Goal: Information Seeking & Learning: Learn about a topic

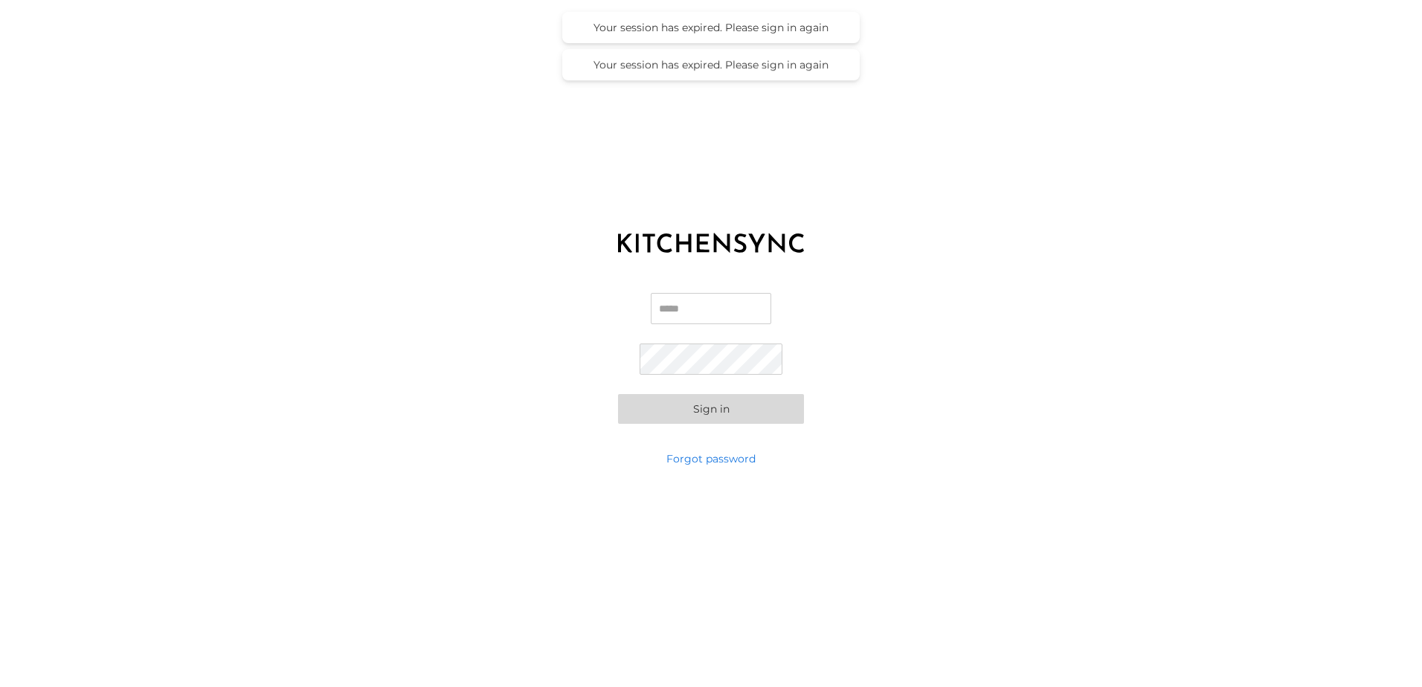
type input "**********"
drag, startPoint x: 416, startPoint y: 376, endPoint x: 433, endPoint y: 374, distance: 17.2
click at [414, 376] on div "**********" at bounding box center [711, 358] width 1422 height 186
click at [679, 410] on button "Sign in" at bounding box center [711, 409] width 186 height 30
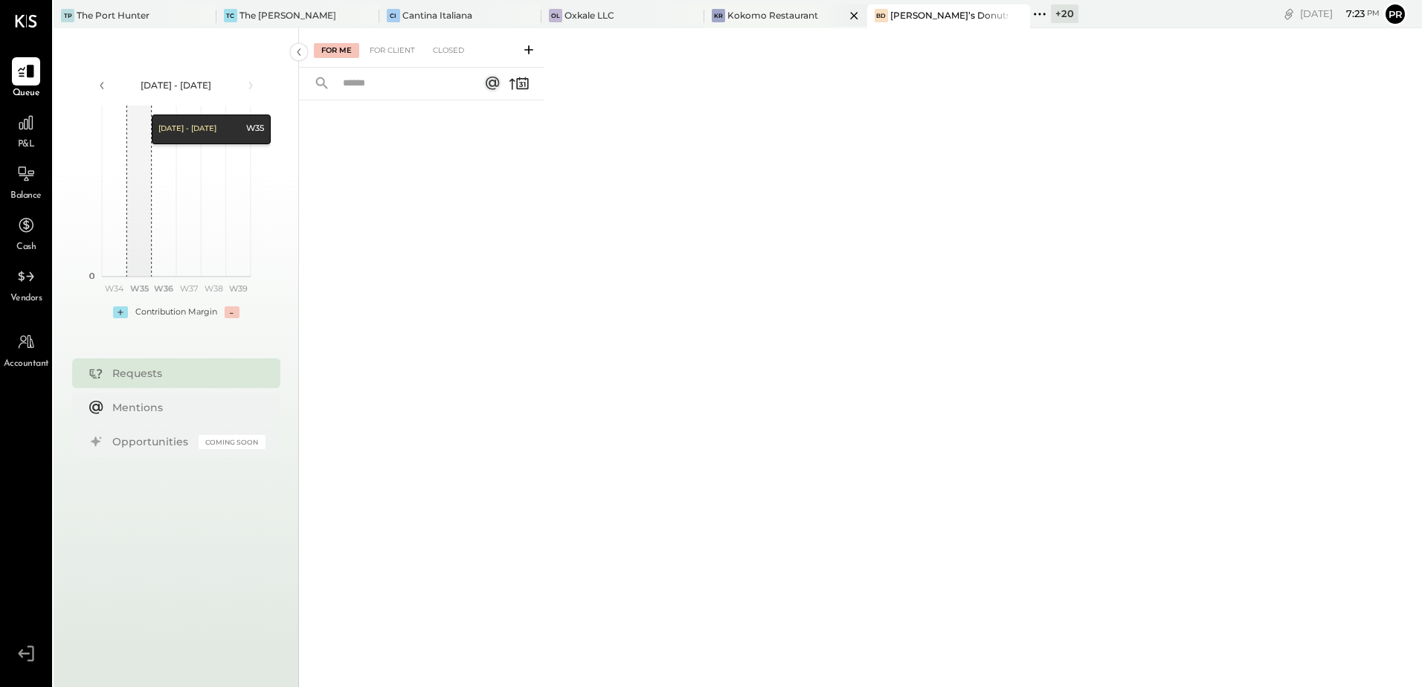
click at [727, 17] on div "Kokomo Restaurant" at bounding box center [772, 15] width 91 height 13
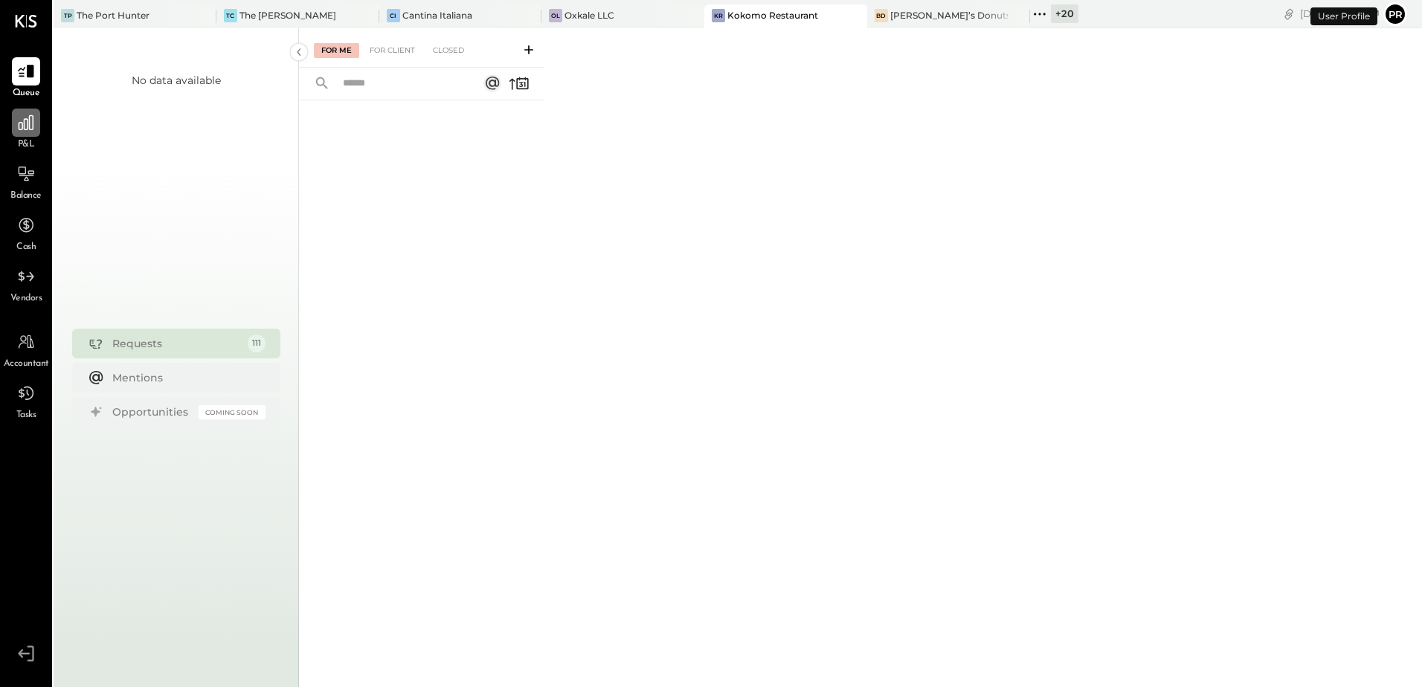
click at [31, 133] on div at bounding box center [26, 123] width 28 height 28
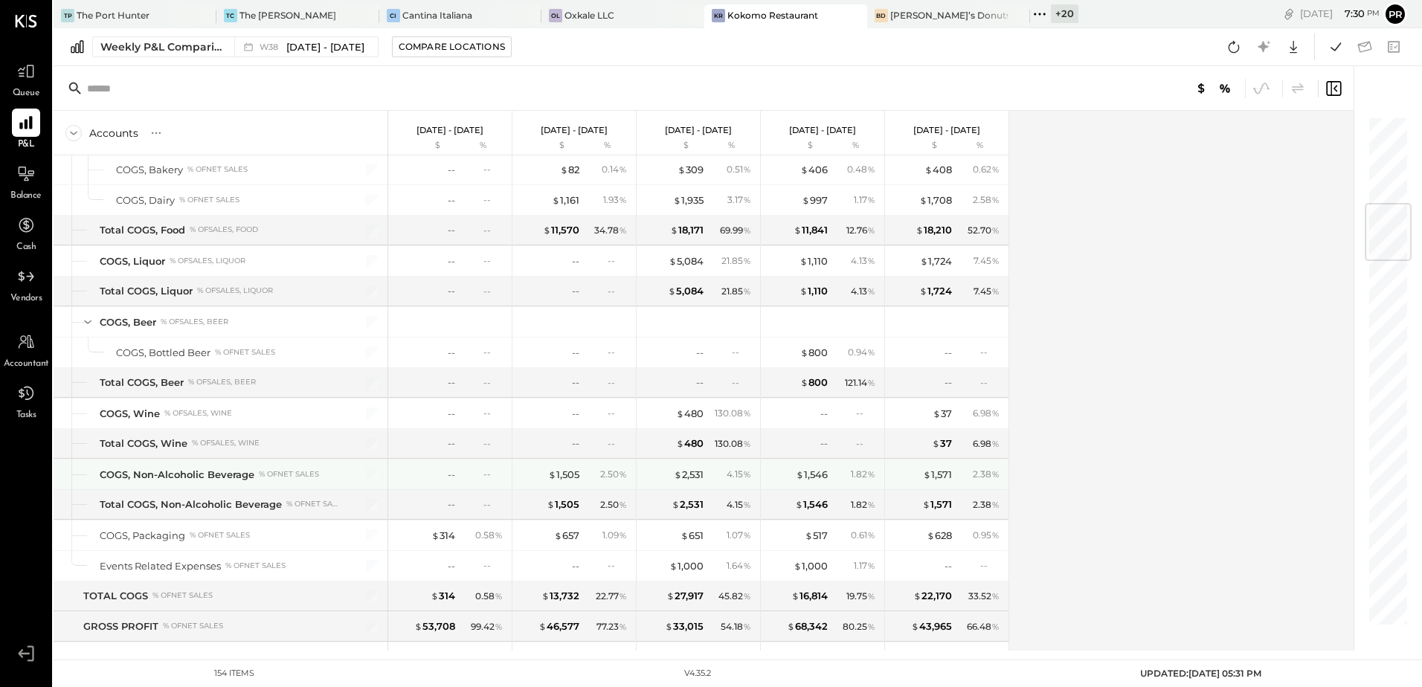
scroll to position [744, 0]
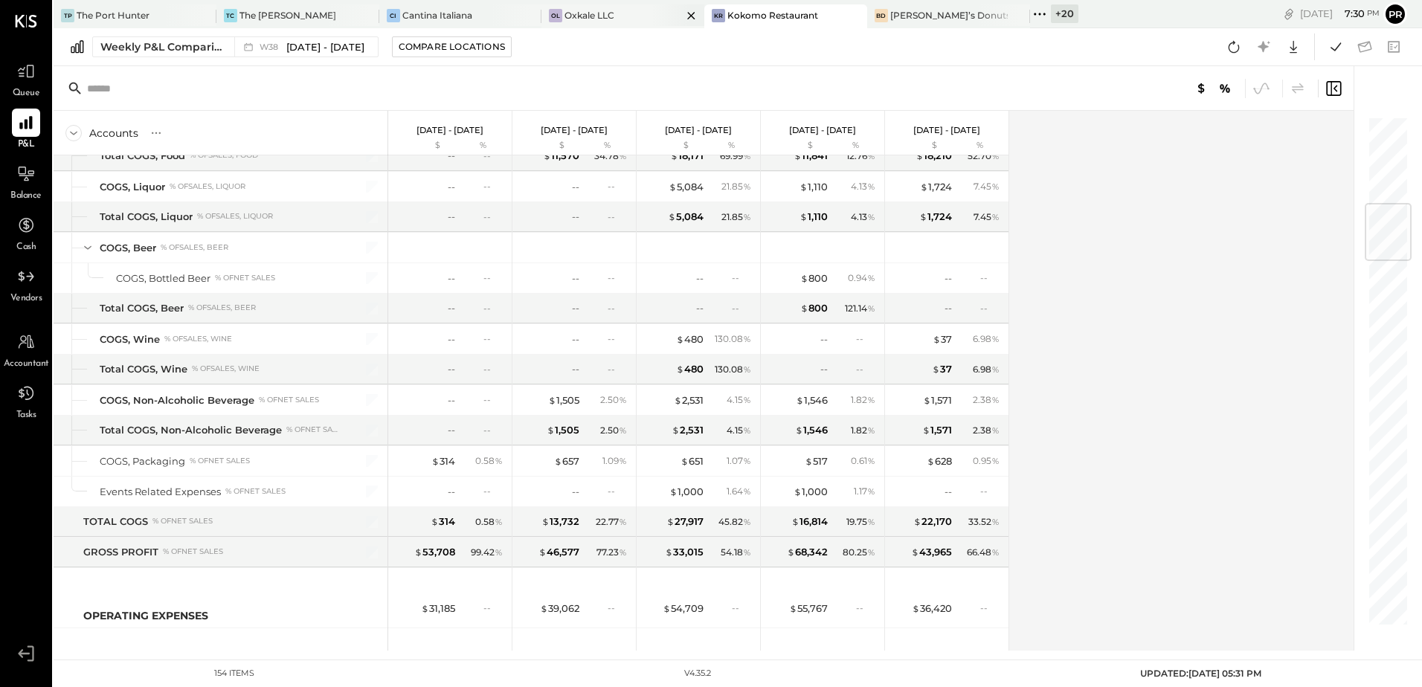
click at [652, 19] on div at bounding box center [678, 15] width 52 height 22
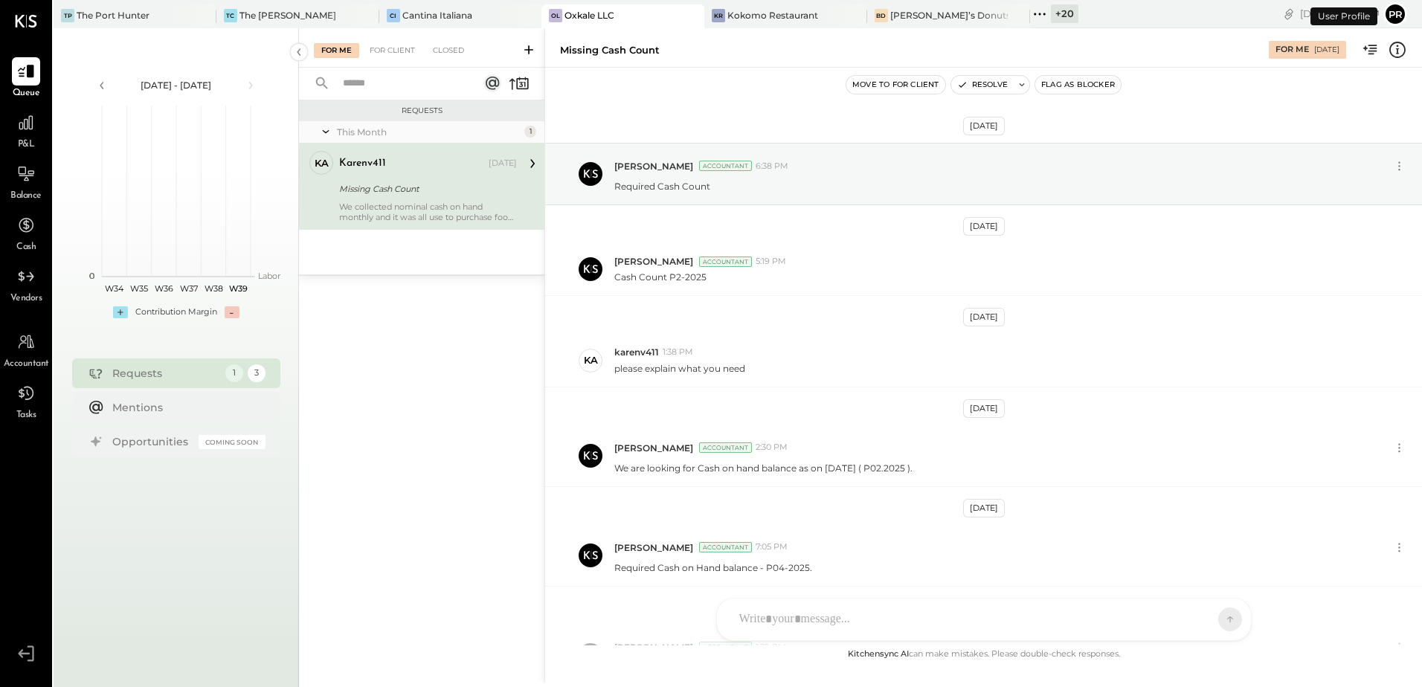
scroll to position [567, 0]
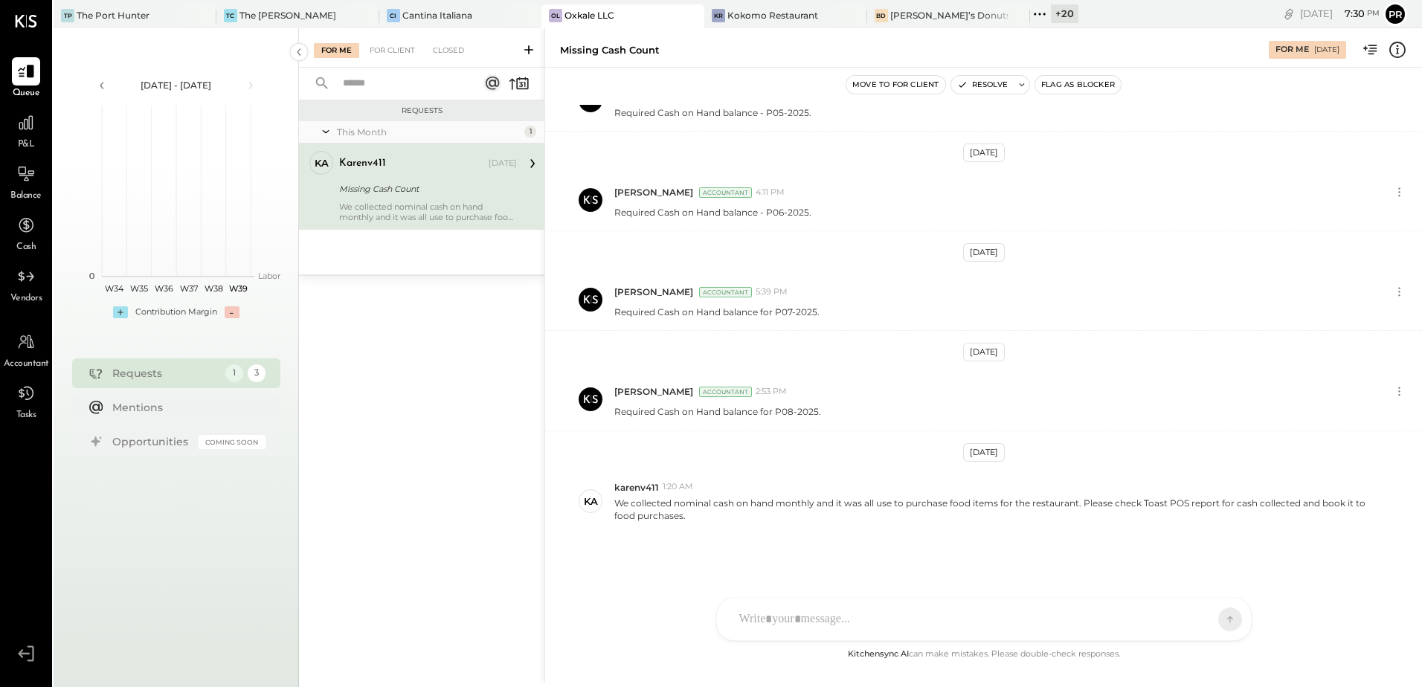
click at [413, 195] on div "Missing Cash Count" at bounding box center [425, 188] width 173 height 15
click at [20, 191] on span "Balance" at bounding box center [25, 196] width 31 height 13
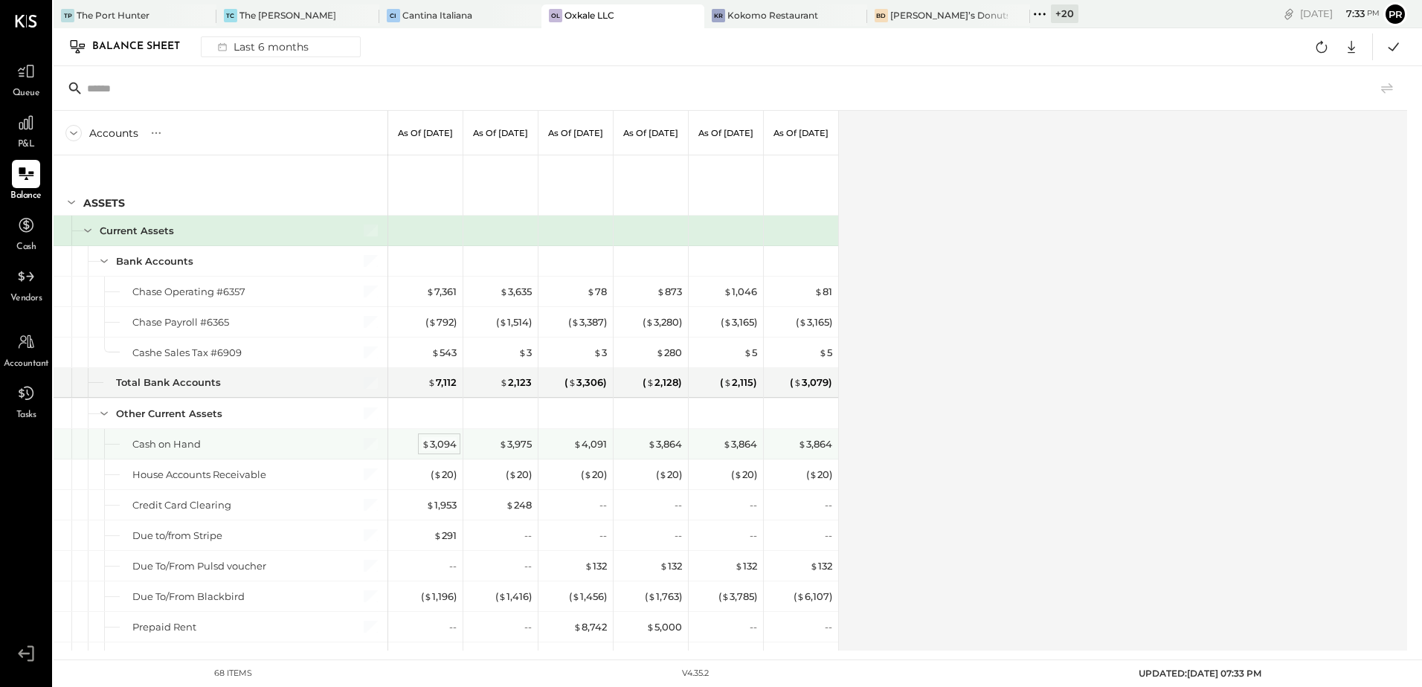
click at [437, 449] on div "$ 3,094" at bounding box center [439, 444] width 35 height 14
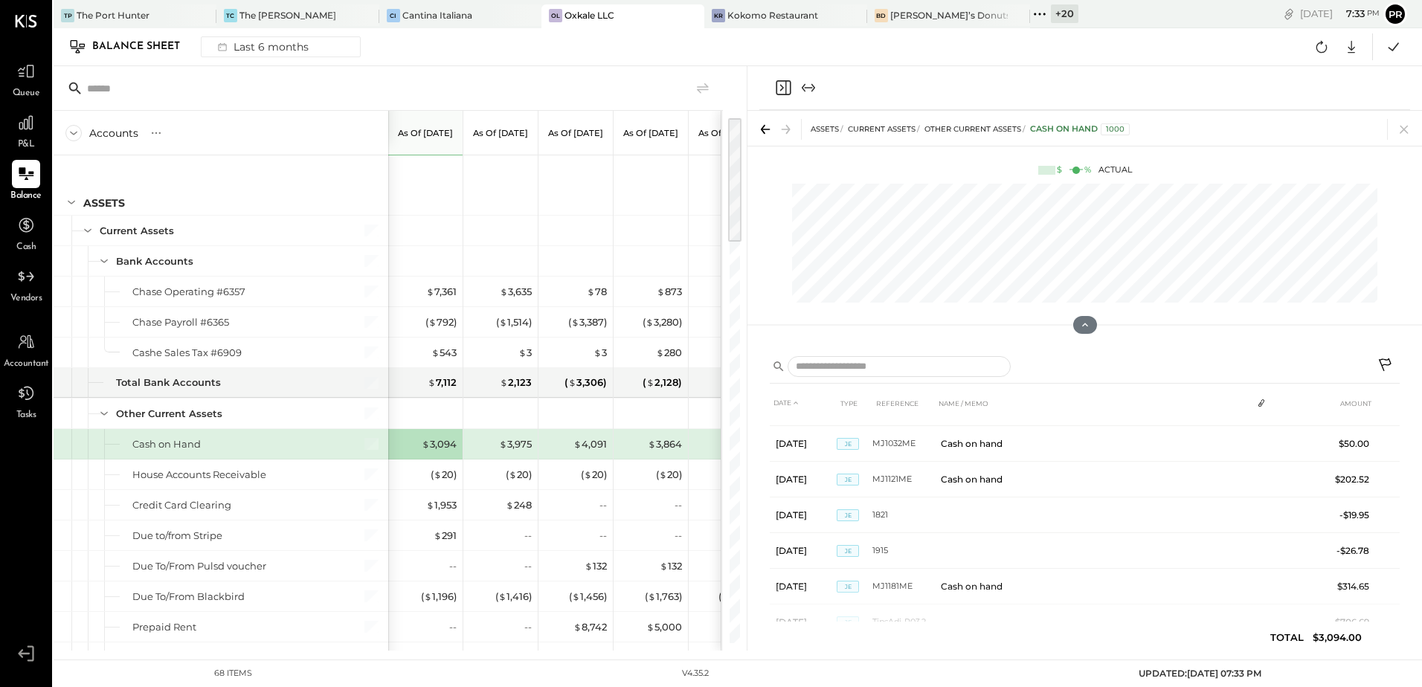
scroll to position [68, 0]
click at [1402, 128] on icon at bounding box center [1403, 130] width 8 height 8
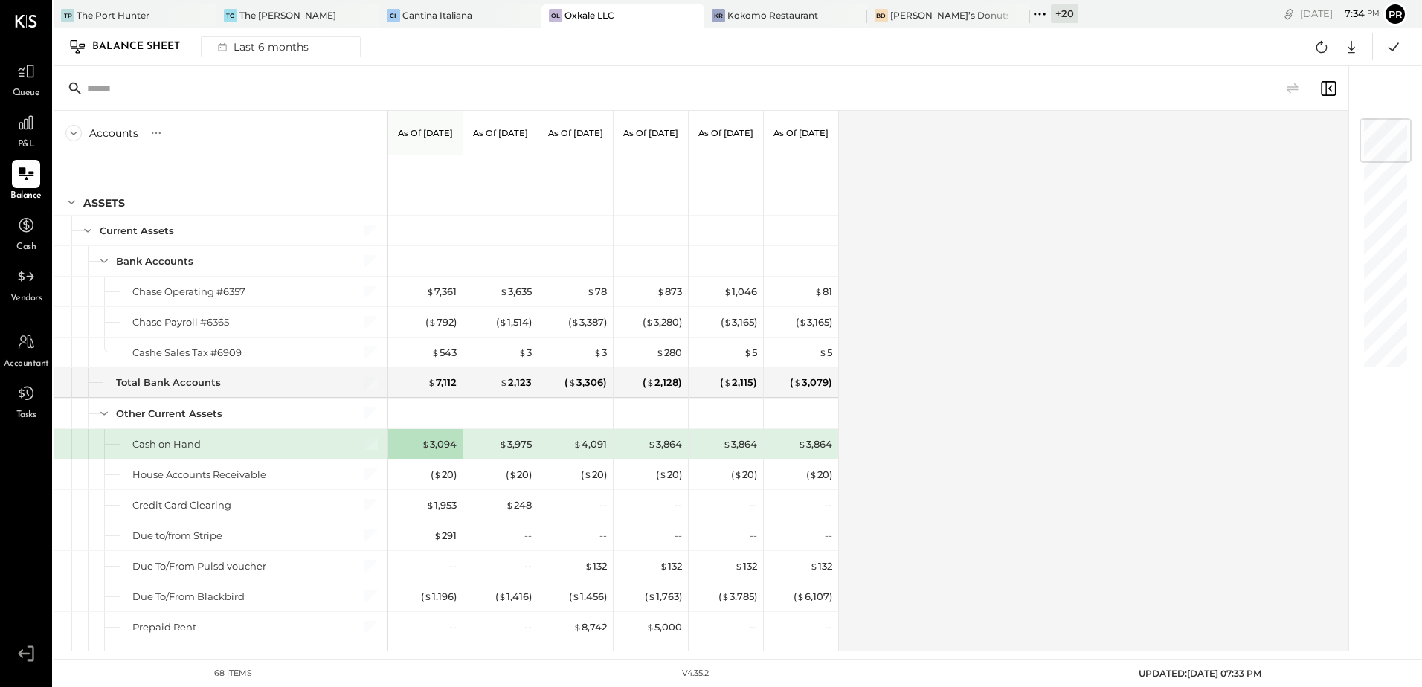
click at [26, 87] on span "Queue" at bounding box center [27, 93] width 28 height 13
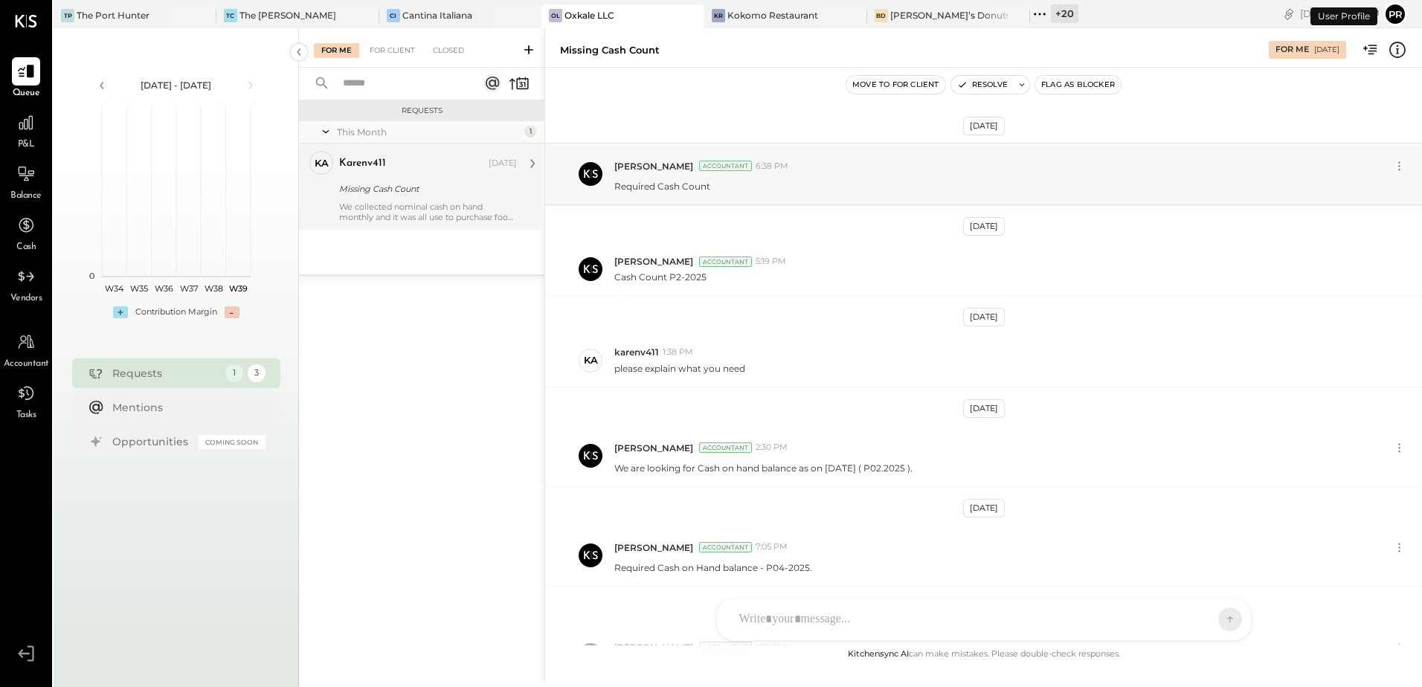
scroll to position [567, 0]
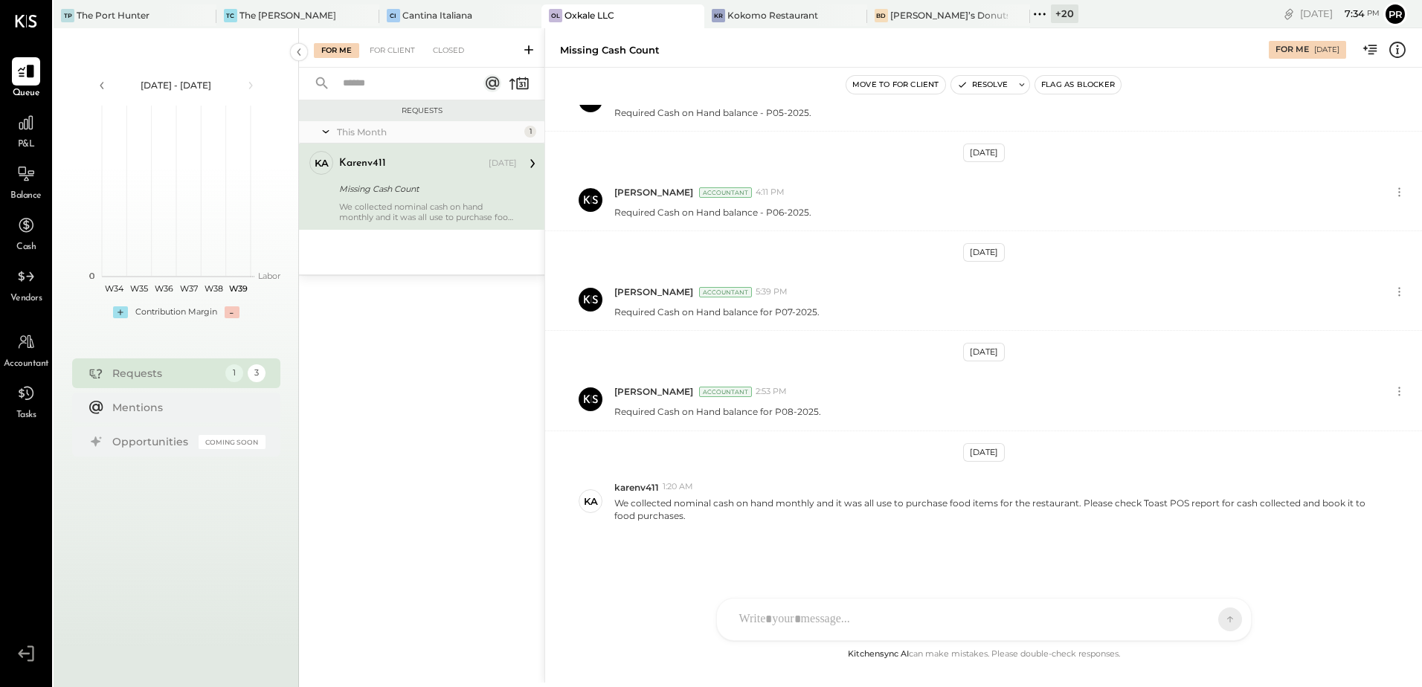
click at [790, 615] on div at bounding box center [970, 619] width 477 height 33
click at [1225, 618] on button at bounding box center [1217, 619] width 22 height 22
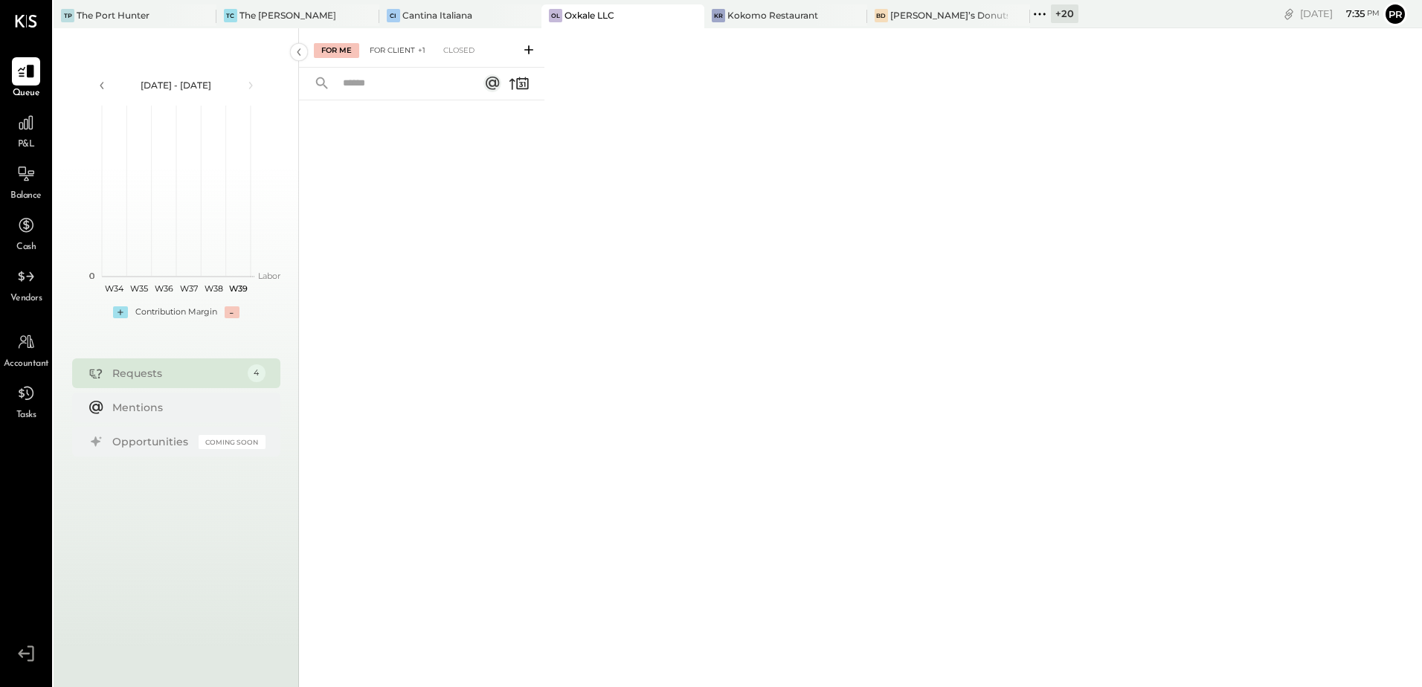
click at [393, 45] on div "For Client +1" at bounding box center [397, 50] width 71 height 15
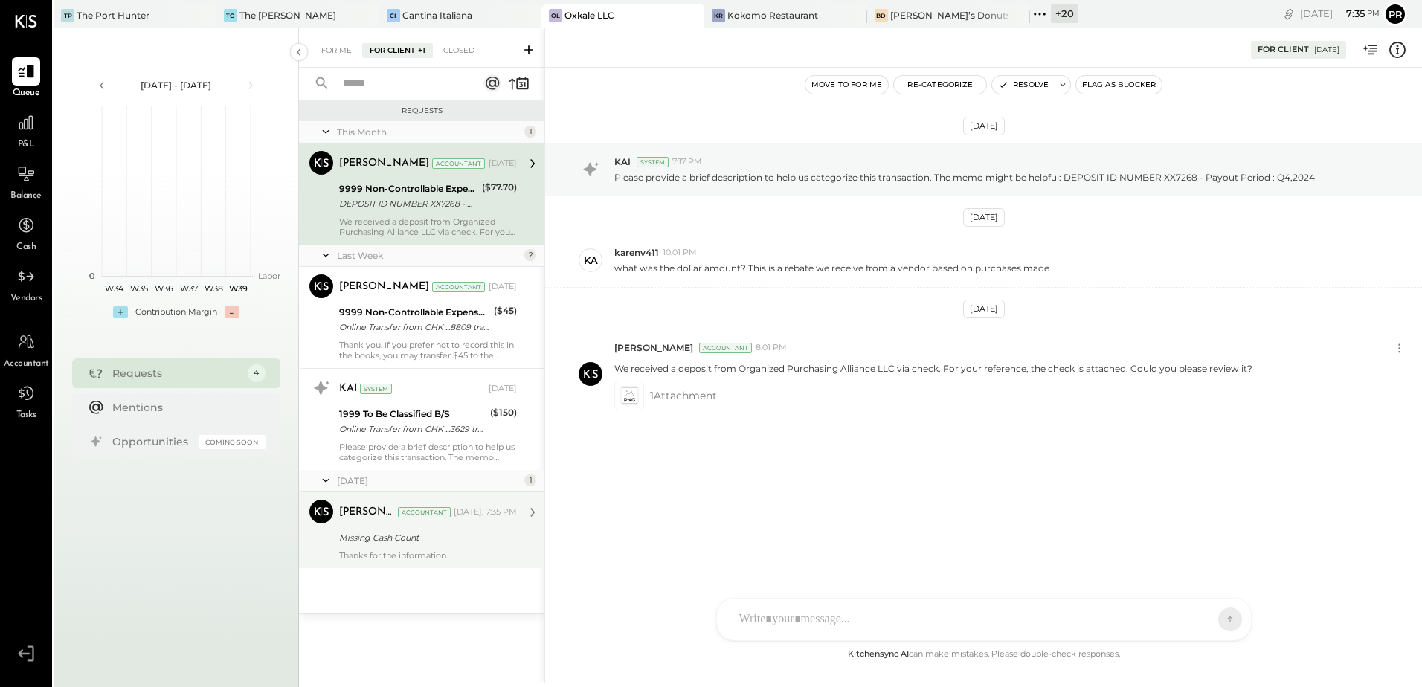
click at [411, 536] on div "Missing Cash Count" at bounding box center [425, 537] width 173 height 15
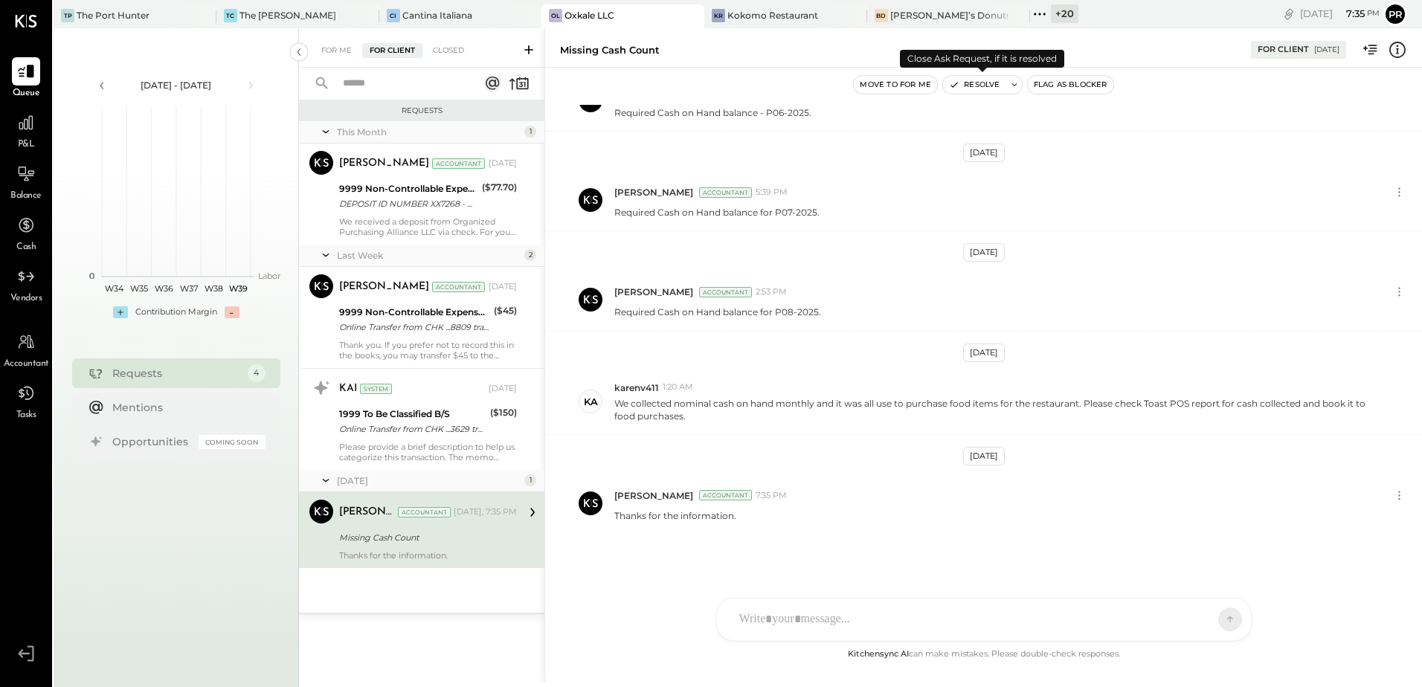
click at [996, 86] on button "Resolve" at bounding box center [974, 85] width 62 height 18
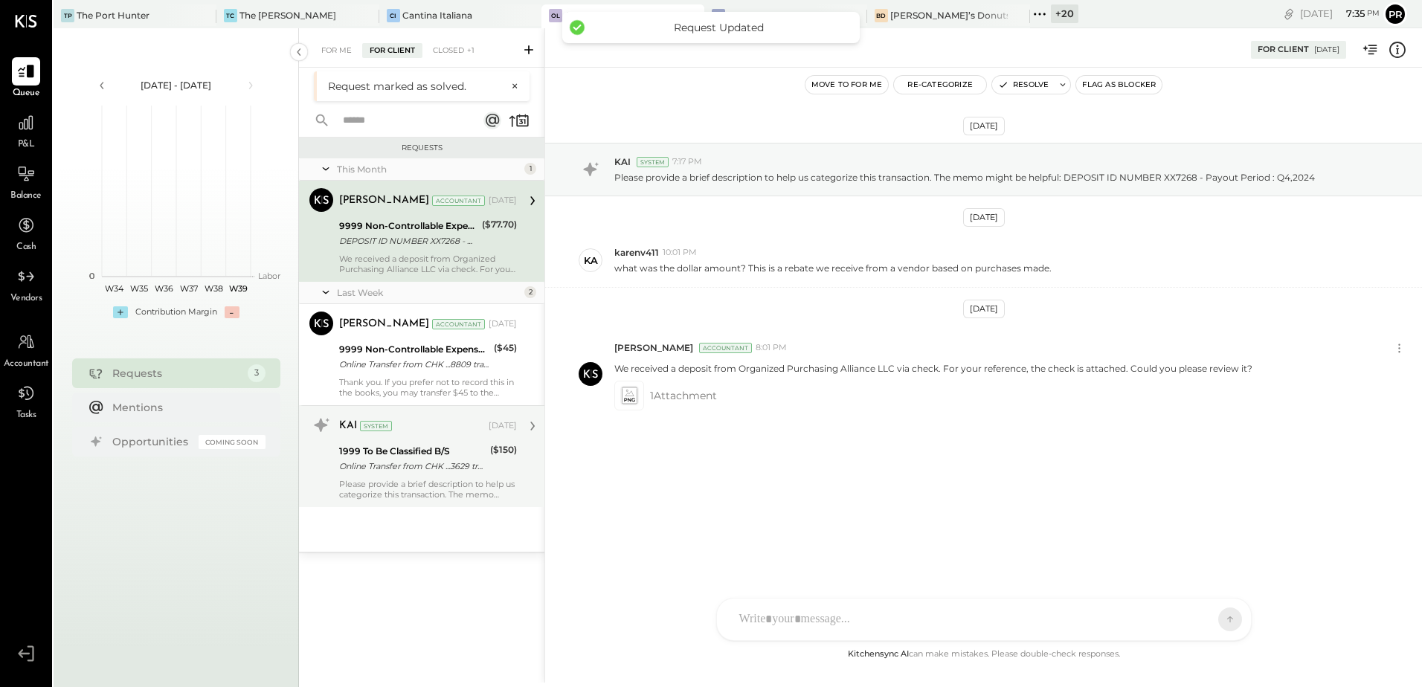
click at [420, 465] on div "Online Transfer from CHK ...3629 transaction#: XXXXXXX2586" at bounding box center [412, 466] width 146 height 15
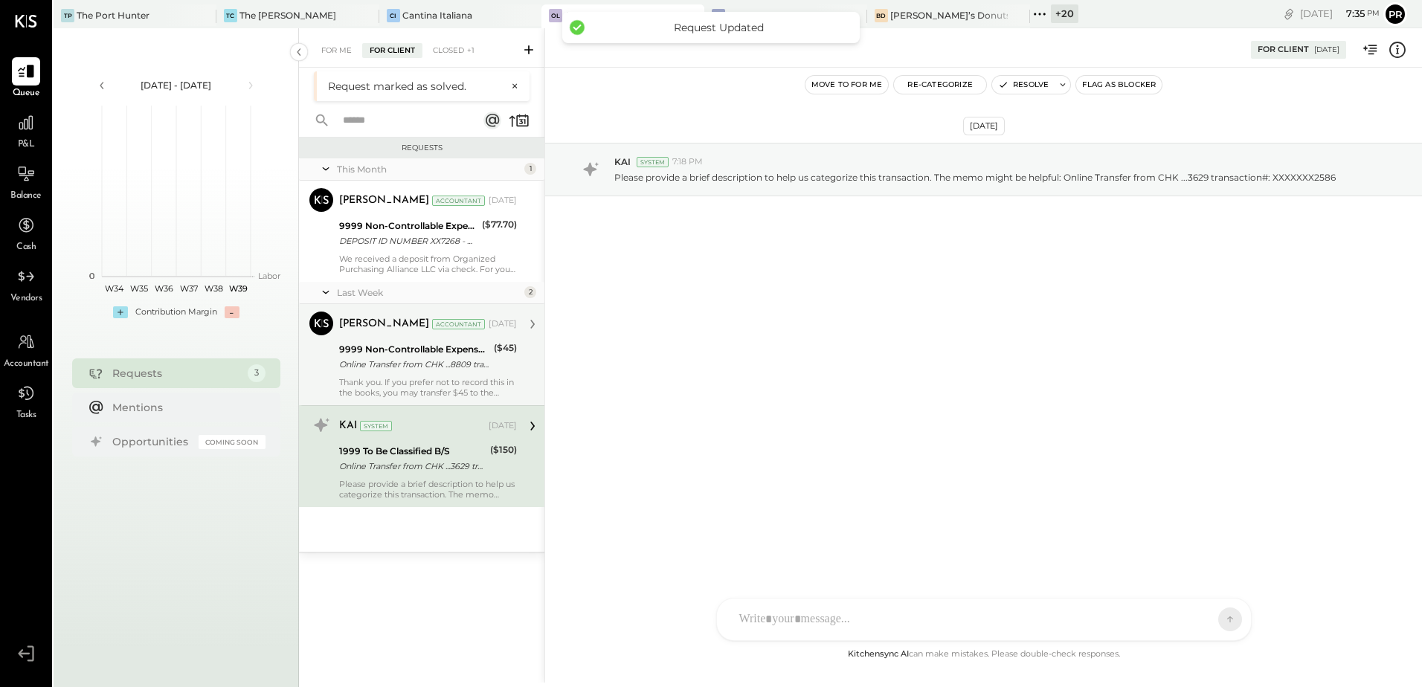
click at [416, 355] on div "9999 Non-Controllable Expenses:Other Income and Expenses:To Be Classified P&L" at bounding box center [414, 349] width 150 height 15
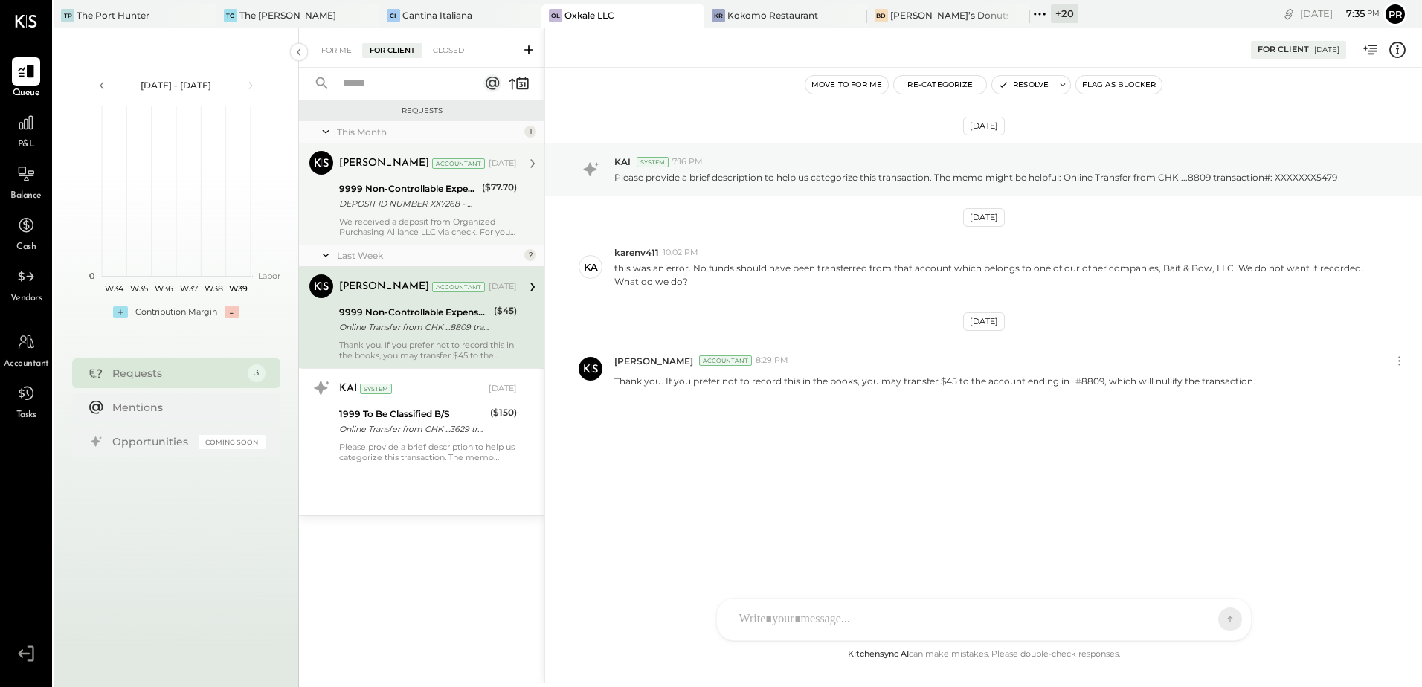
click at [405, 196] on div "DEPOSIT ID NUMBER XX7268 - Payout Period : Q4,2024" at bounding box center [408, 203] width 138 height 15
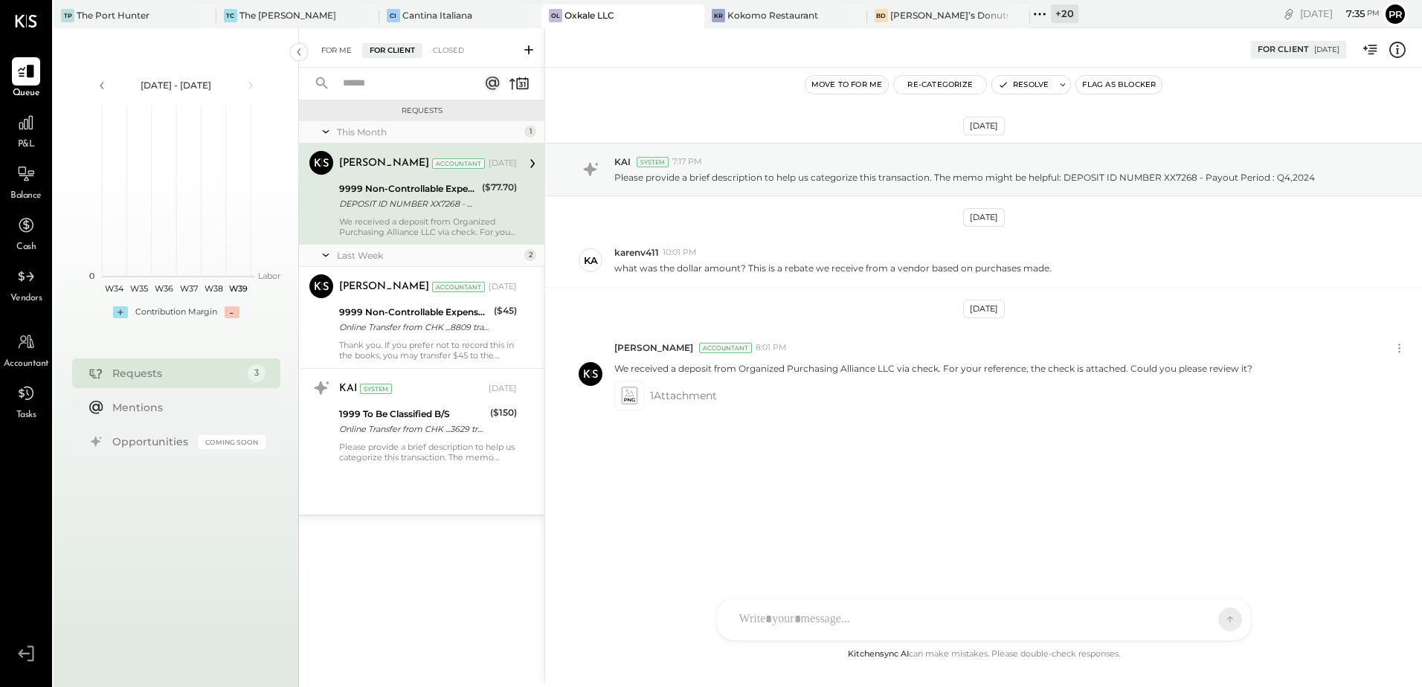
click at [335, 49] on div "For Me" at bounding box center [336, 50] width 45 height 15
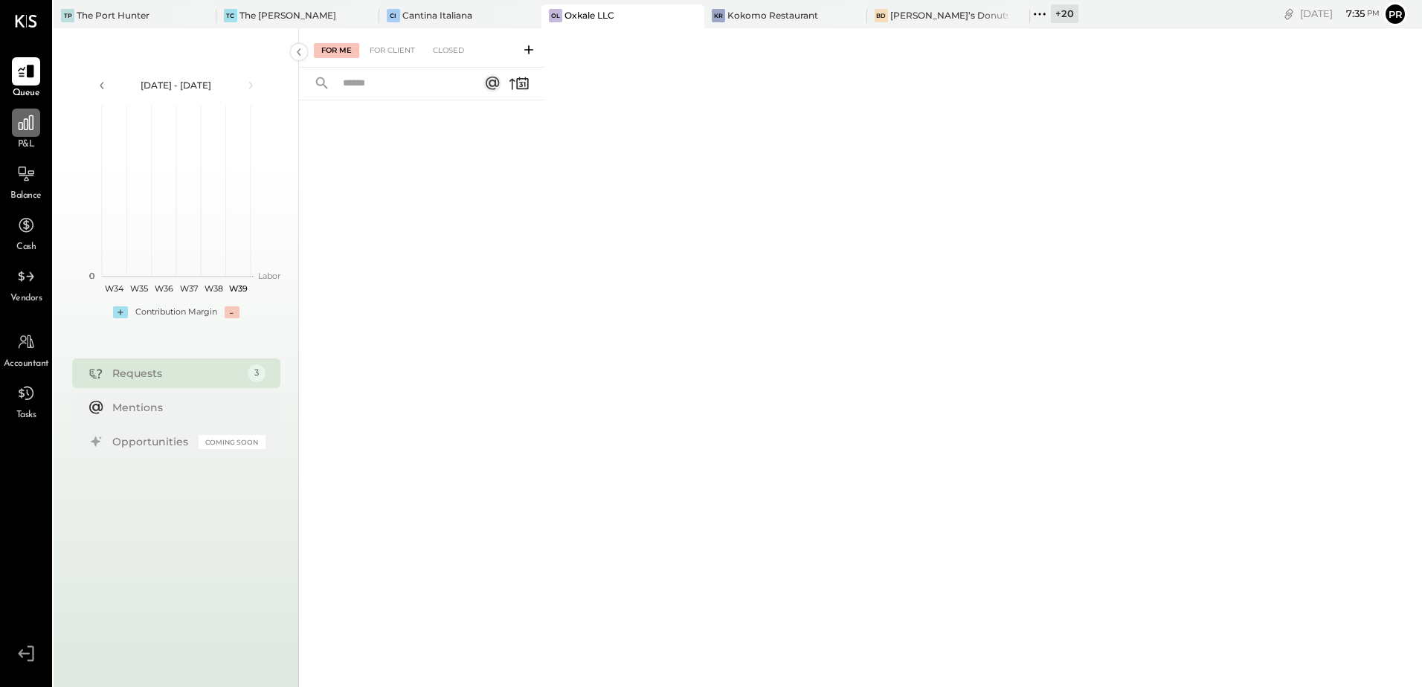
click at [29, 135] on div at bounding box center [26, 123] width 28 height 28
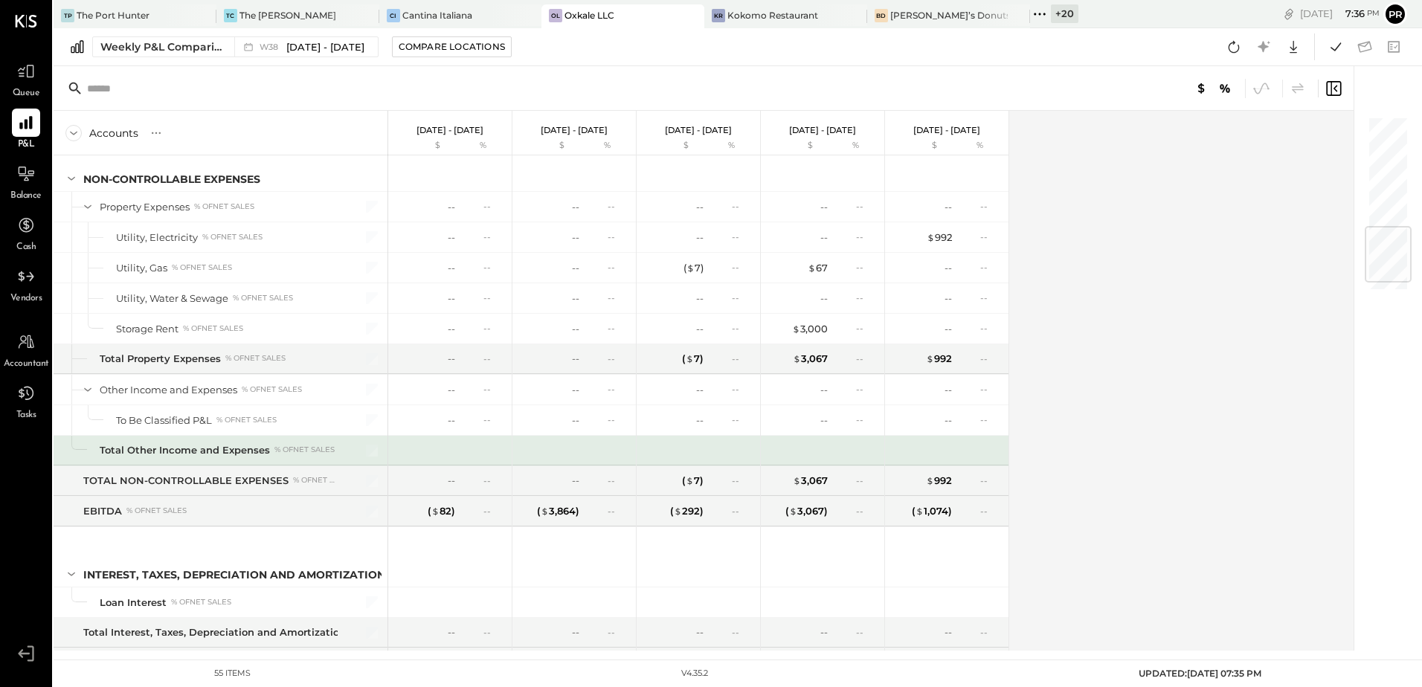
scroll to position [1031, 0]
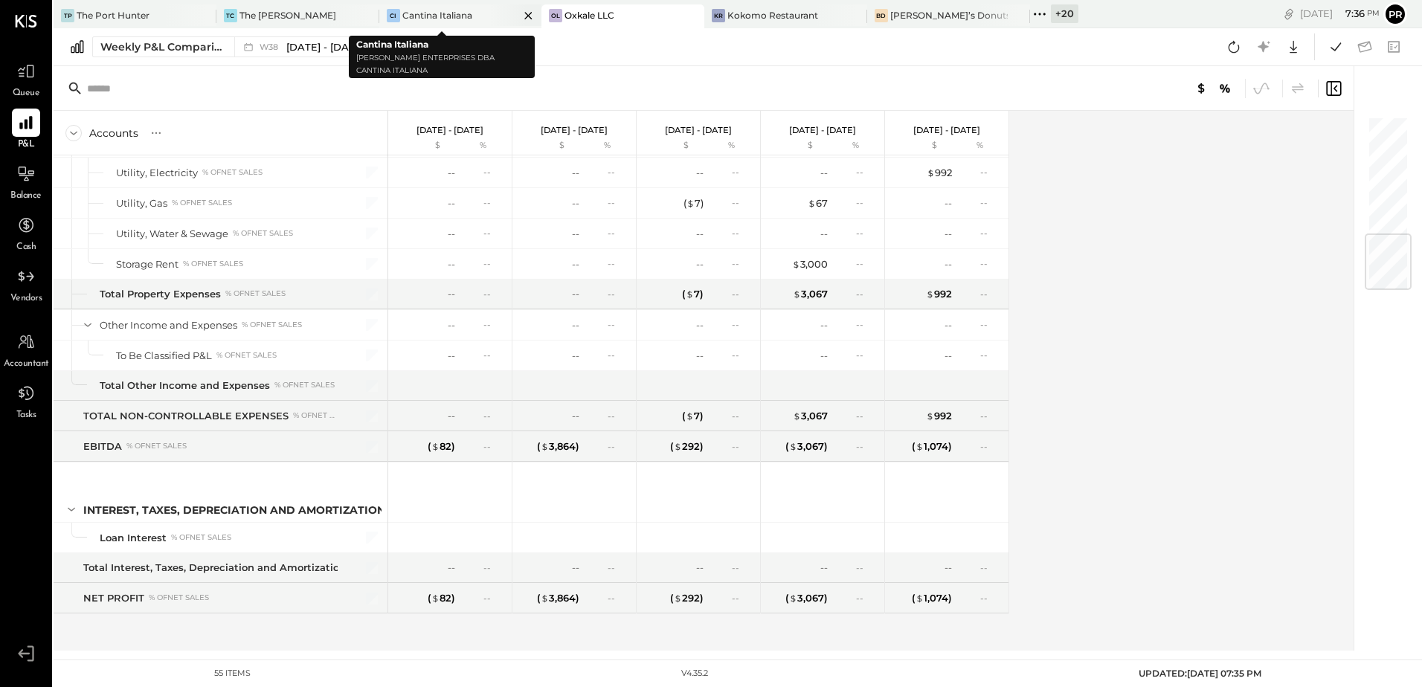
click at [419, 16] on div "Cantina Italiana" at bounding box center [437, 15] width 70 height 13
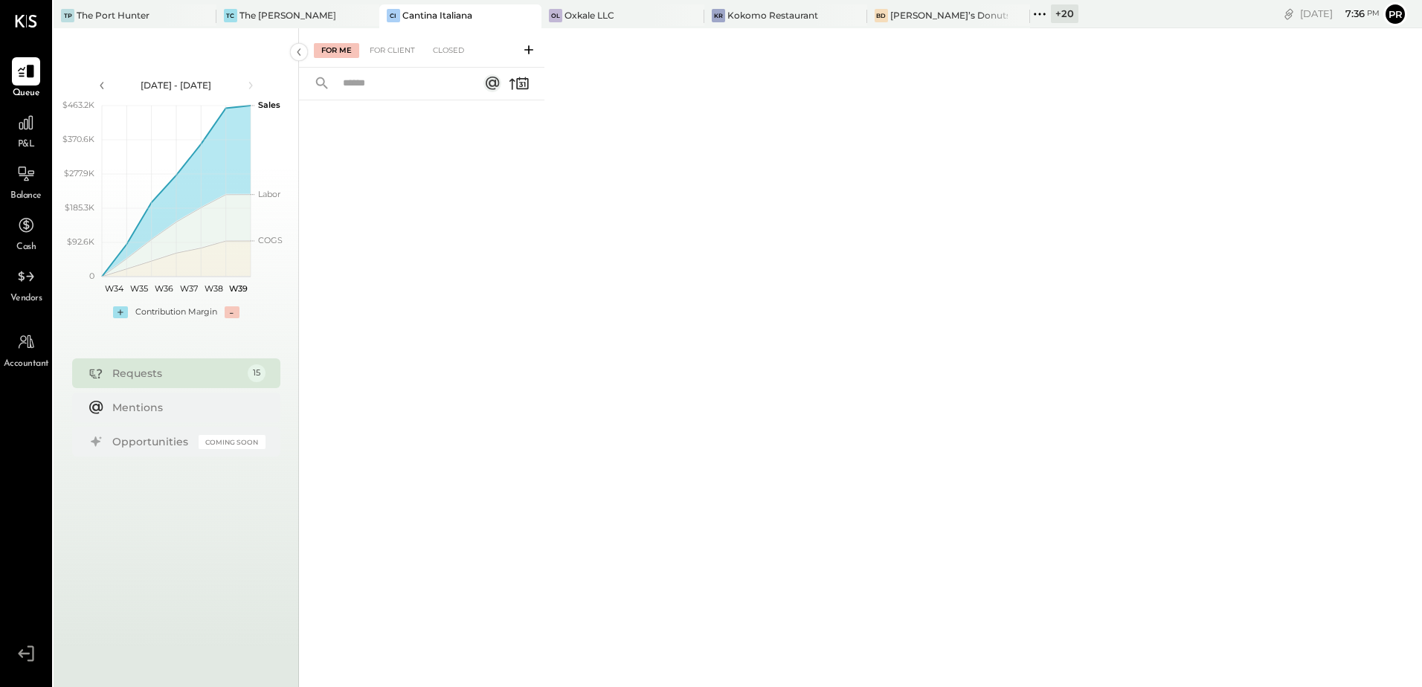
click at [18, 141] on span "P&L" at bounding box center [26, 144] width 17 height 13
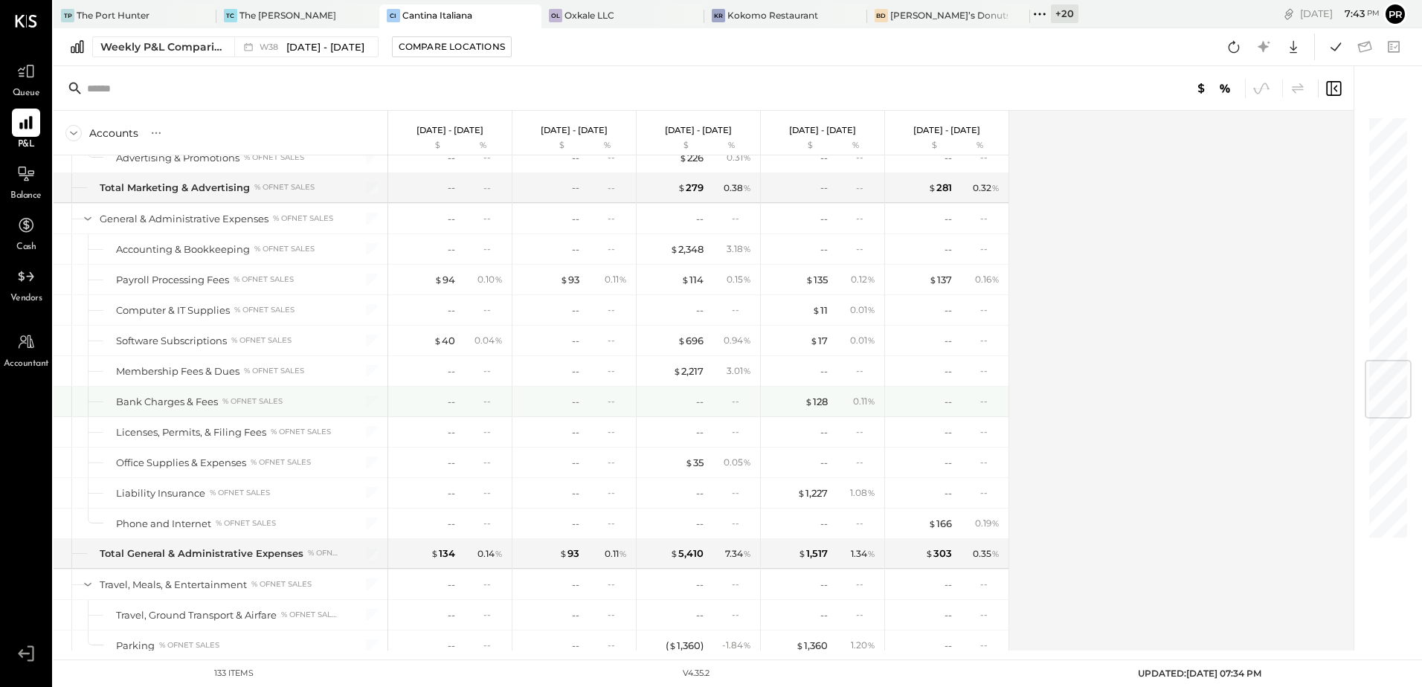
scroll to position [2528, 0]
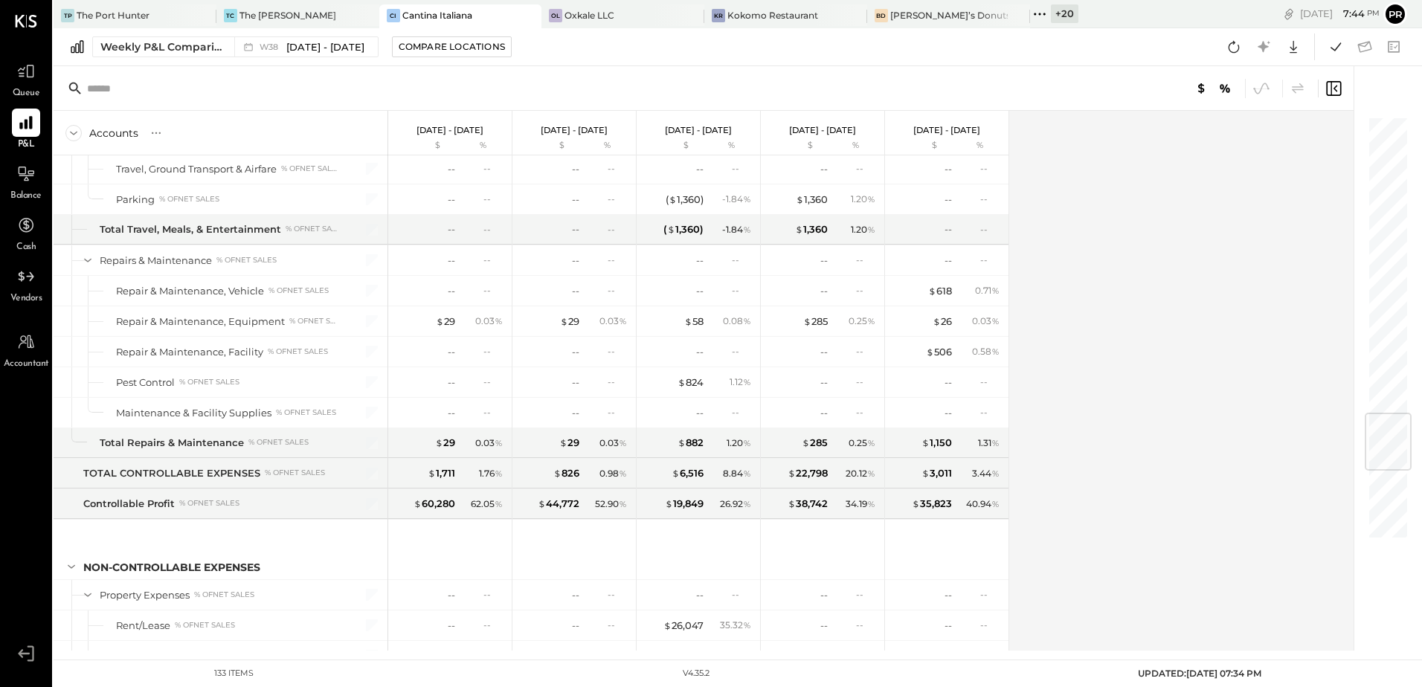
click at [1030, 12] on icon at bounding box center [1039, 13] width 19 height 19
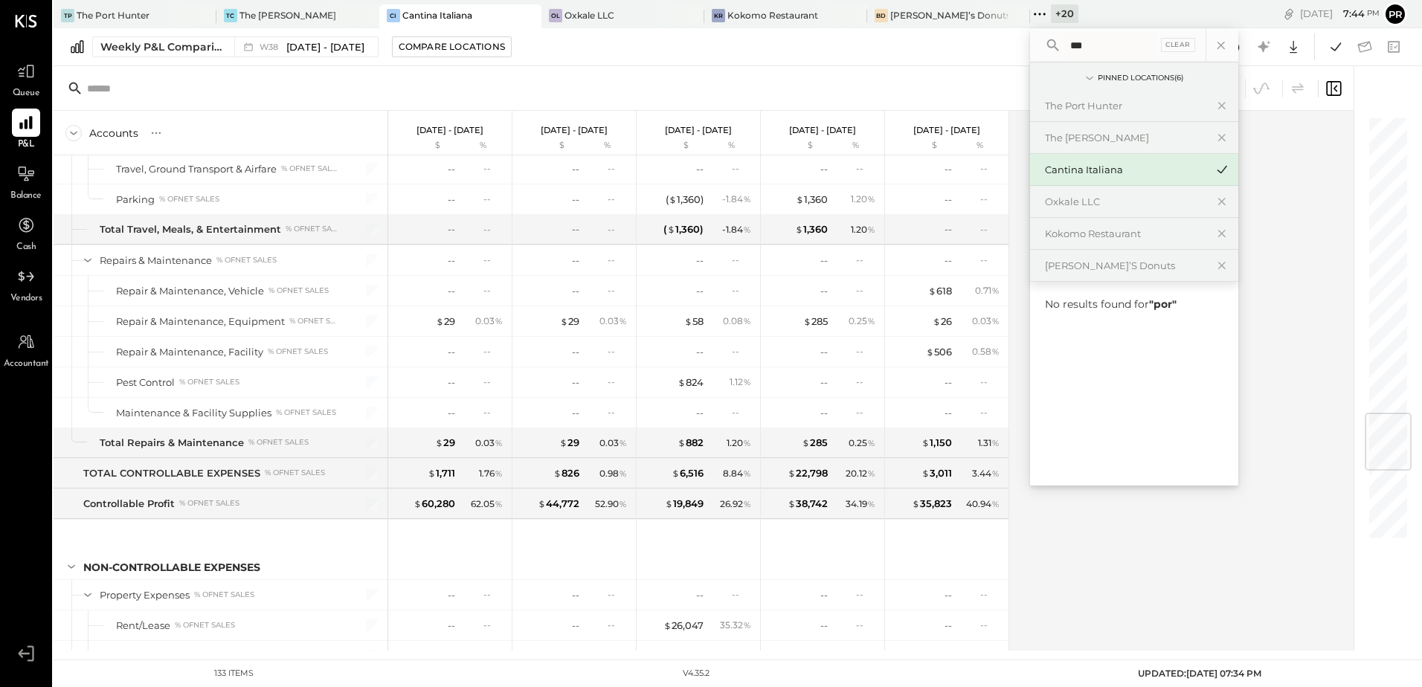
type input "****"
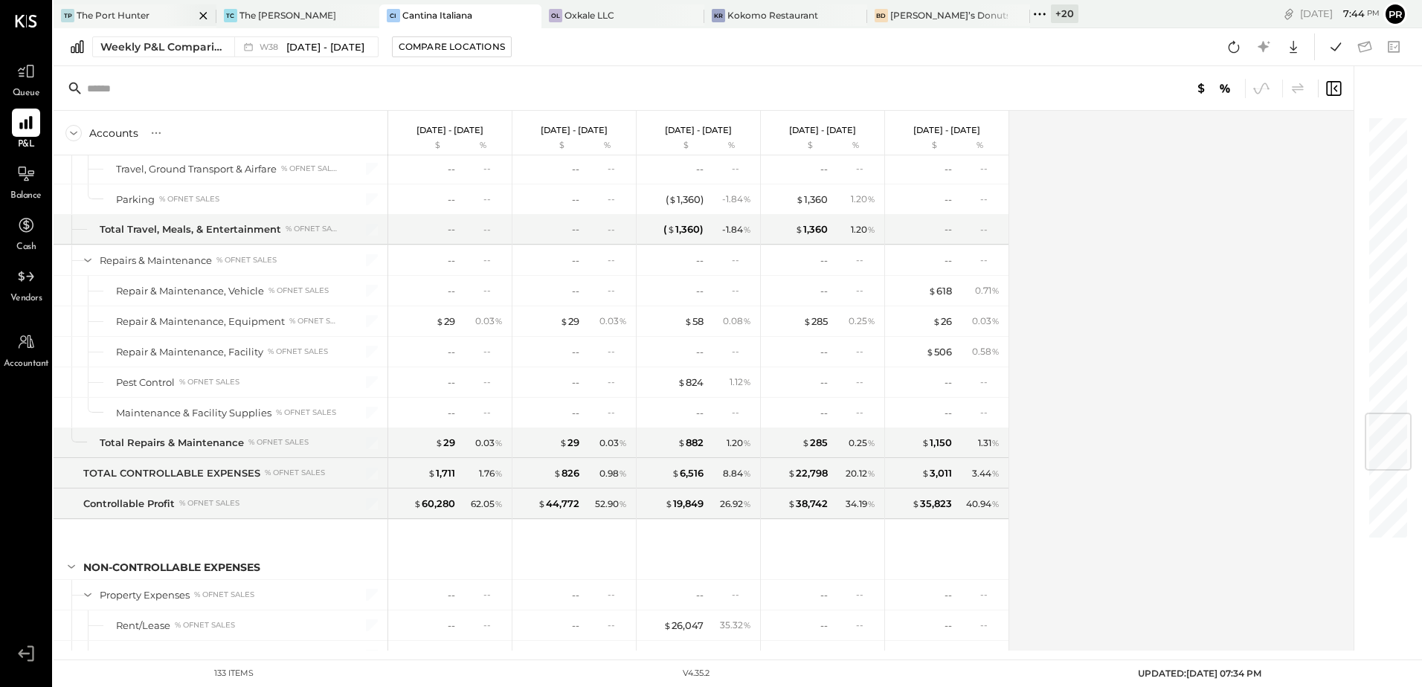
click at [155, 13] on div "TP The Port Hunter" at bounding box center [124, 15] width 141 height 13
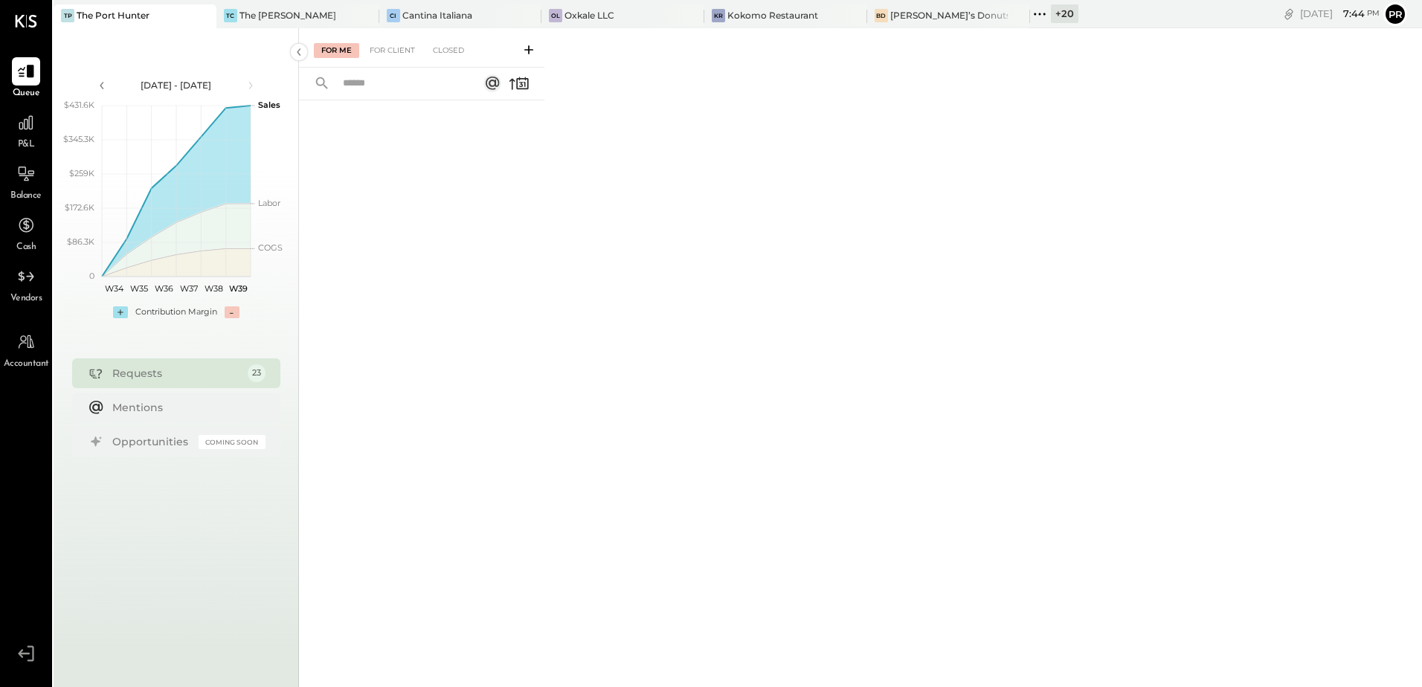
click at [23, 144] on span "P&L" at bounding box center [26, 144] width 17 height 13
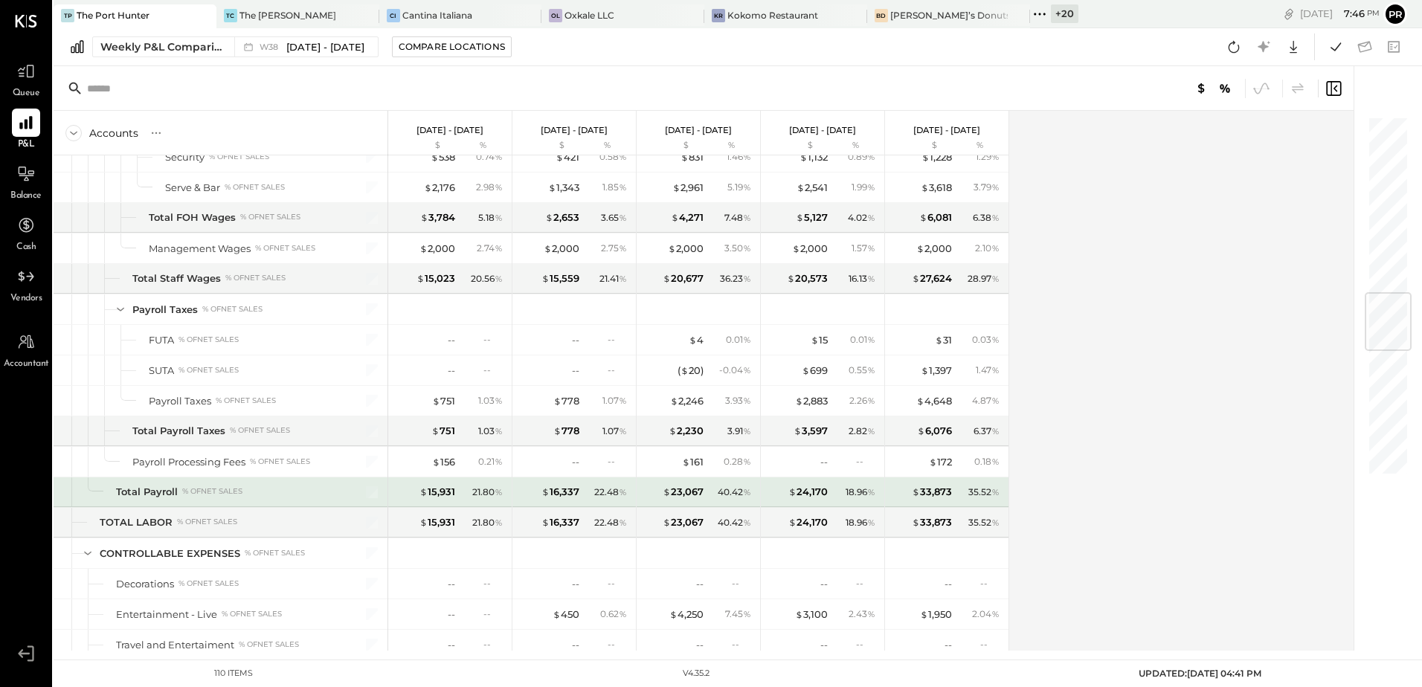
scroll to position [1487, 0]
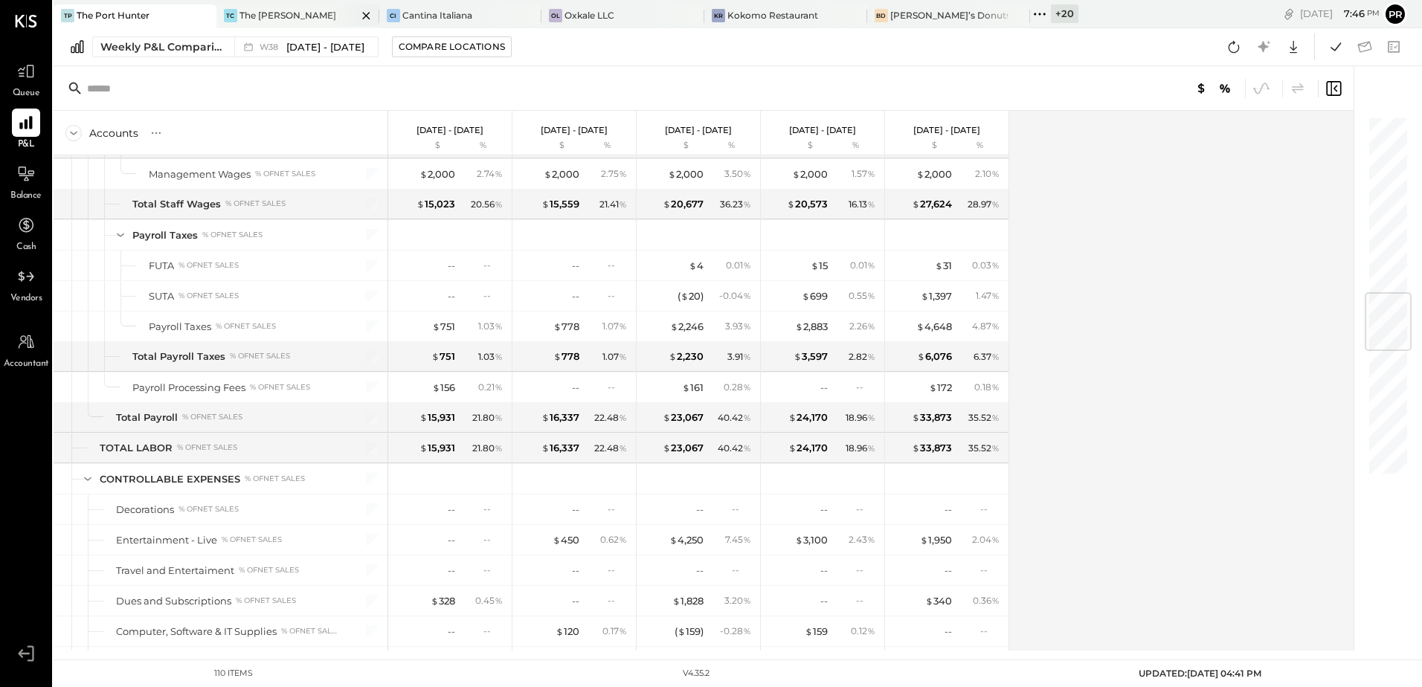
click at [303, 19] on div "TC The [PERSON_NAME]" at bounding box center [286, 15] width 141 height 13
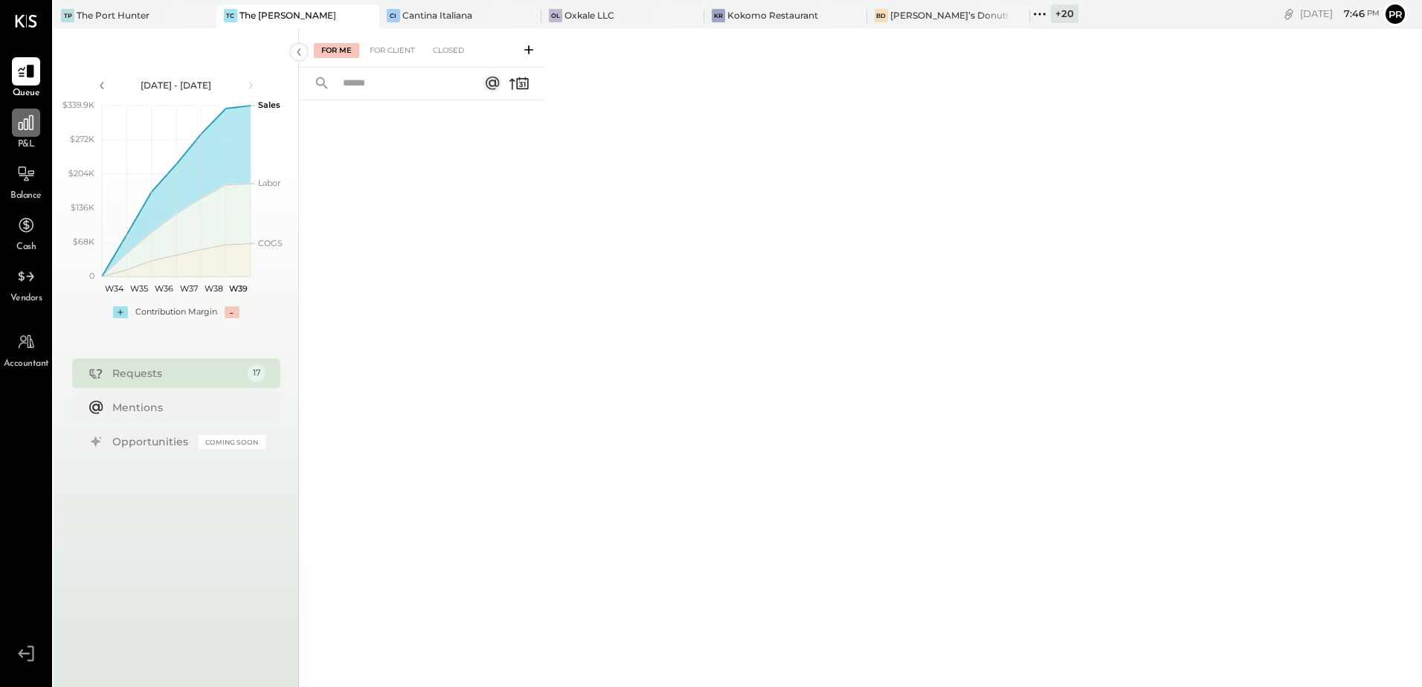
click at [33, 129] on icon at bounding box center [26, 122] width 15 height 15
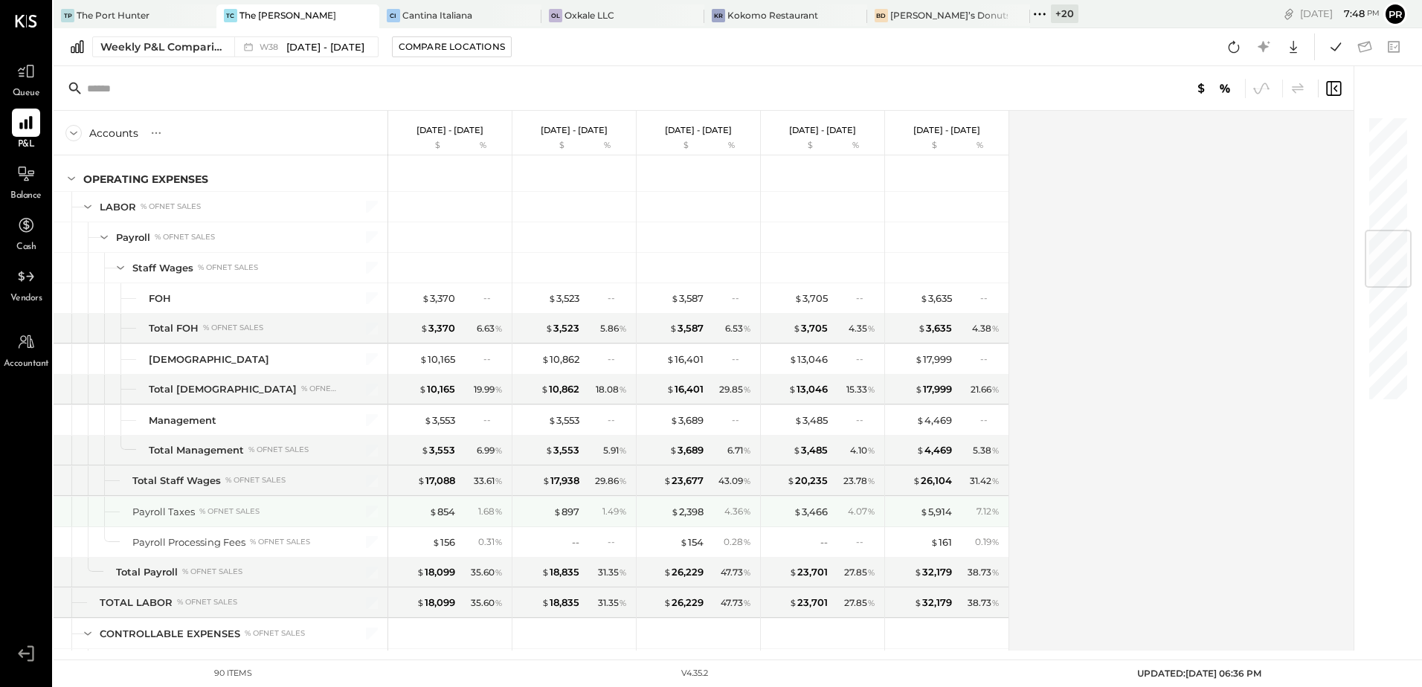
scroll to position [669, 0]
